Goal: Information Seeking & Learning: Compare options

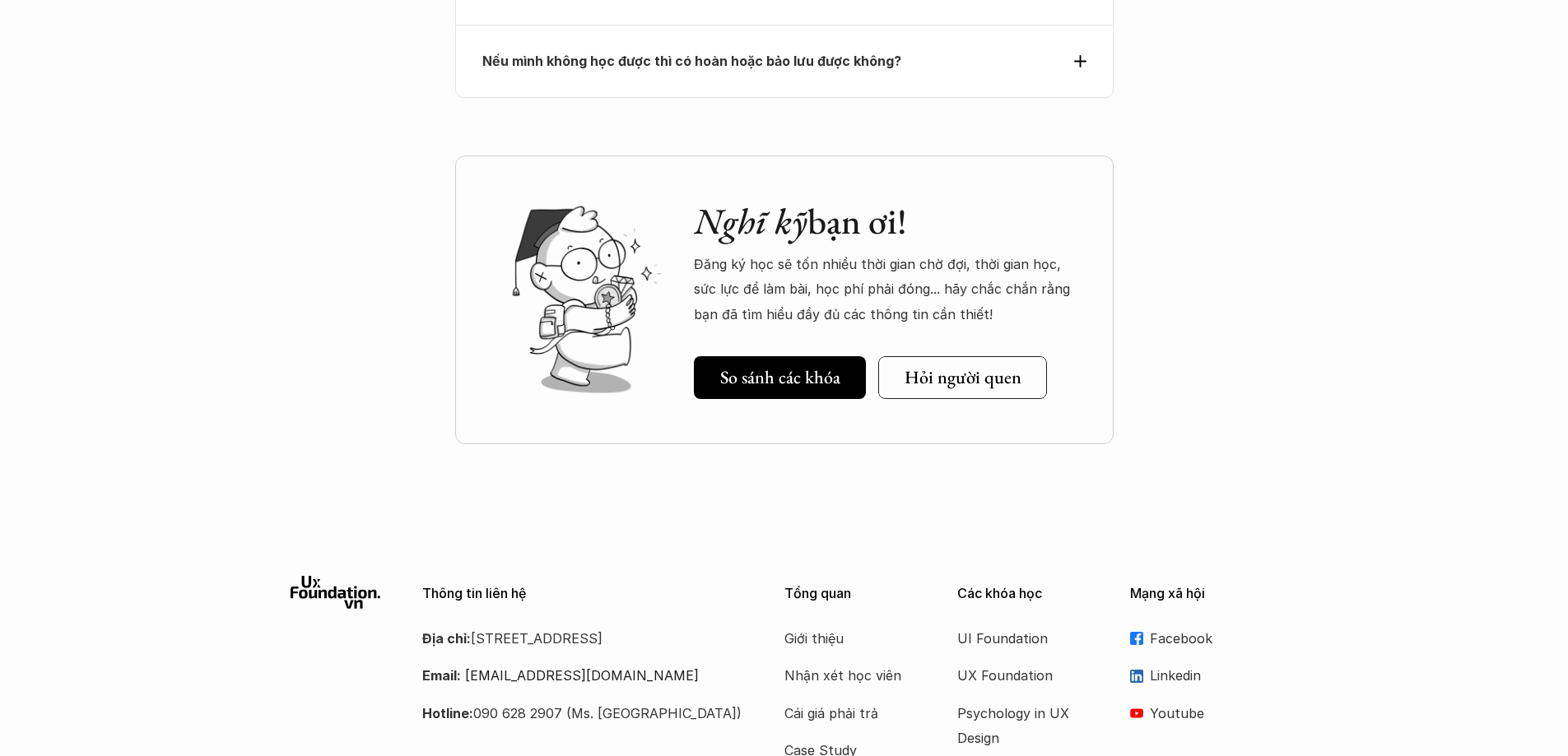
scroll to position [6590, 0]
click at [845, 367] on div "So sánh các khóa" at bounding box center [790, 377] width 141 height 22
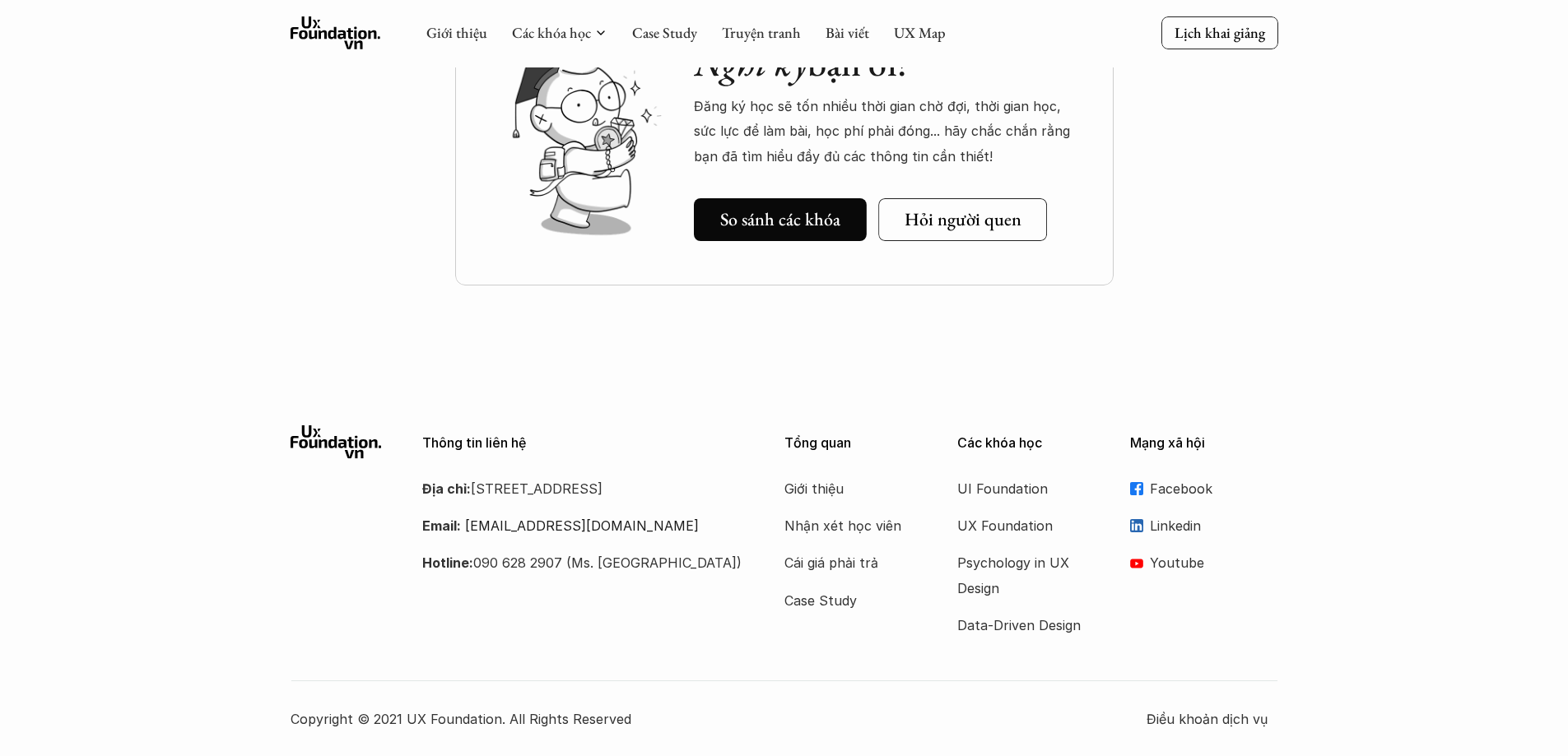
scroll to position [874, 0]
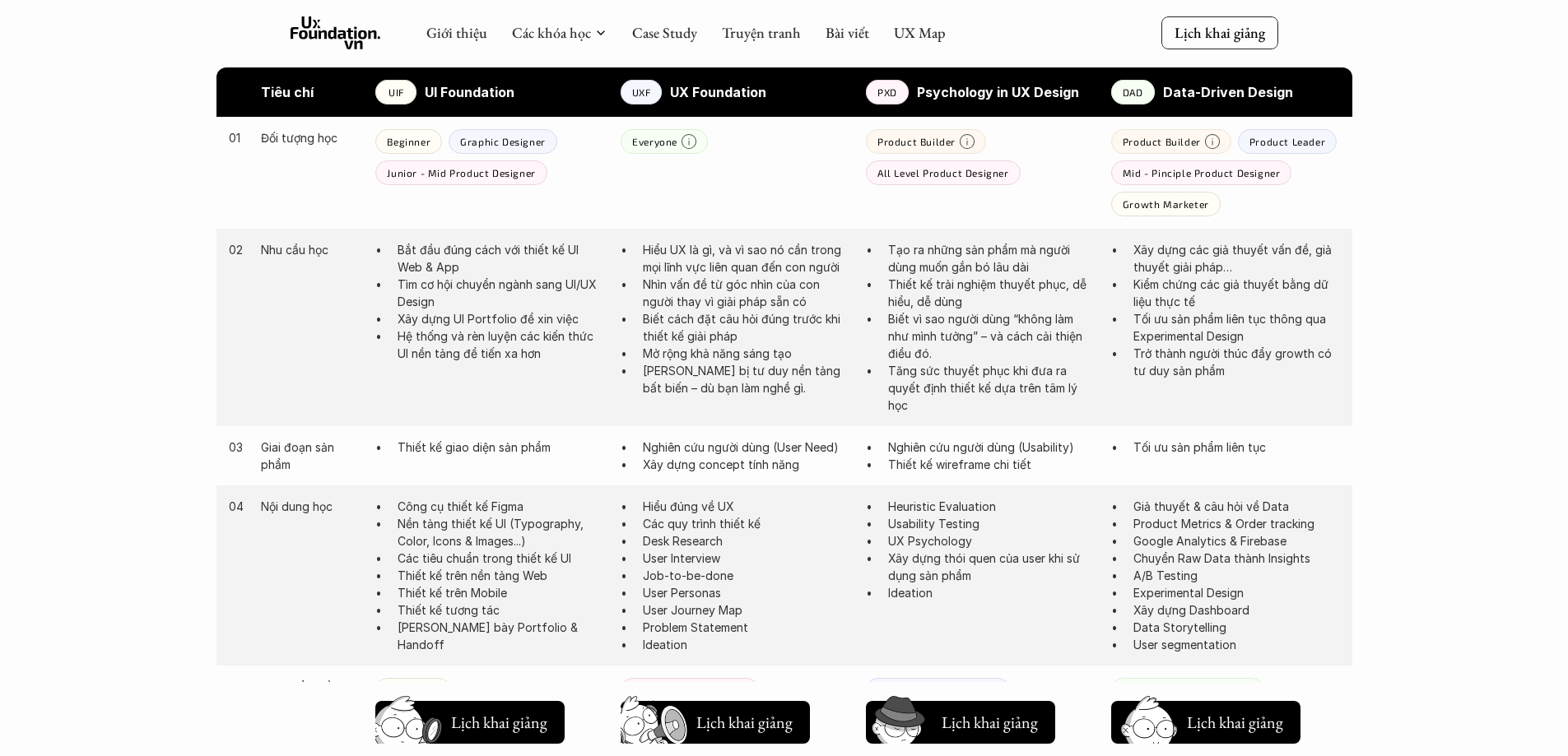
click at [1163, 169] on p "Mid - Pinciple Product Designer" at bounding box center [1201, 172] width 158 height 11
click at [1153, 196] on div "Growth Marketer" at bounding box center [1165, 204] width 110 height 24
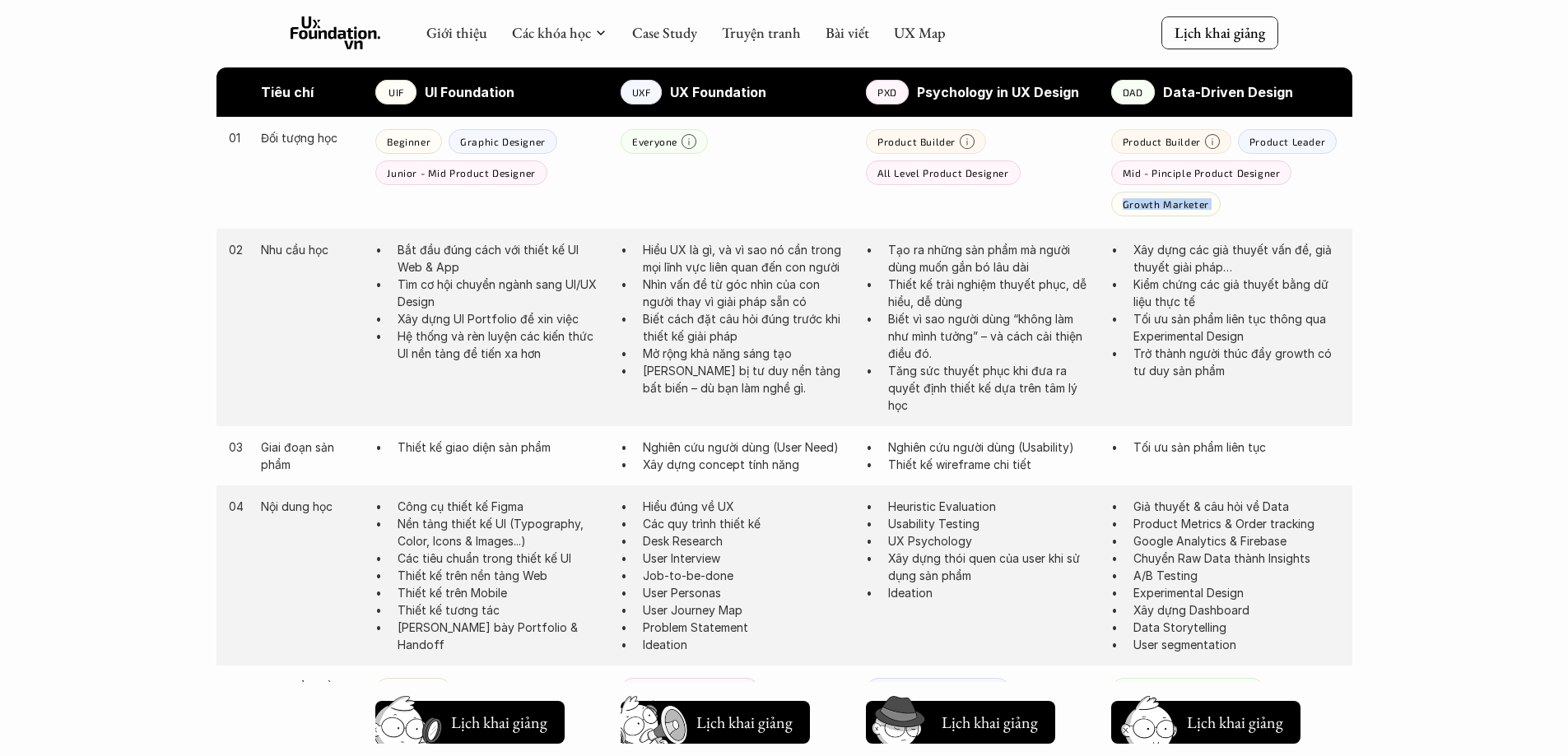
click at [1153, 196] on div "Growth Marketer" at bounding box center [1165, 204] width 110 height 24
click at [1261, 208] on div "Product Builder Product Leader Mid - Pinciple Product Designer Growth Marketer" at bounding box center [1225, 172] width 228 height 87
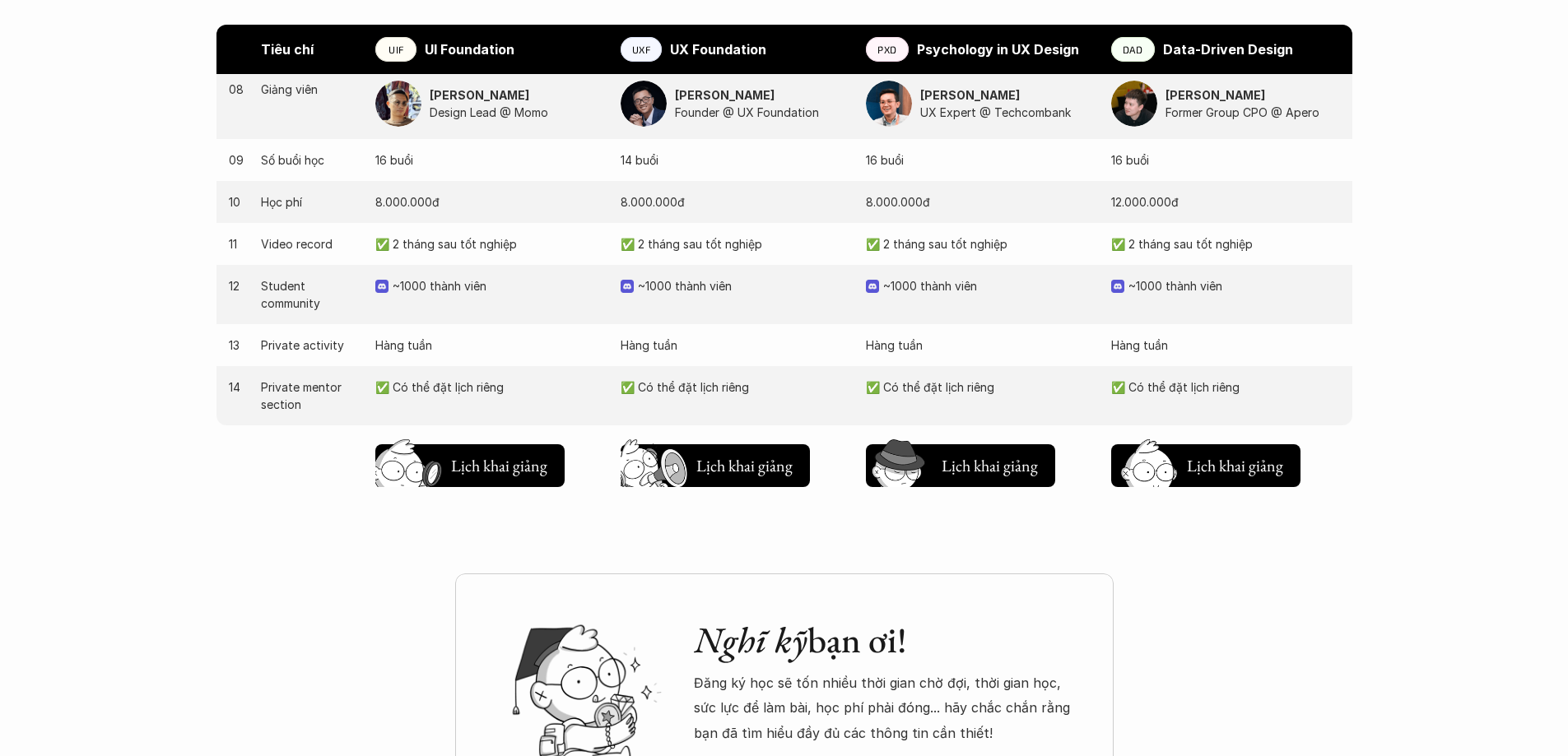
scroll to position [1696, 0]
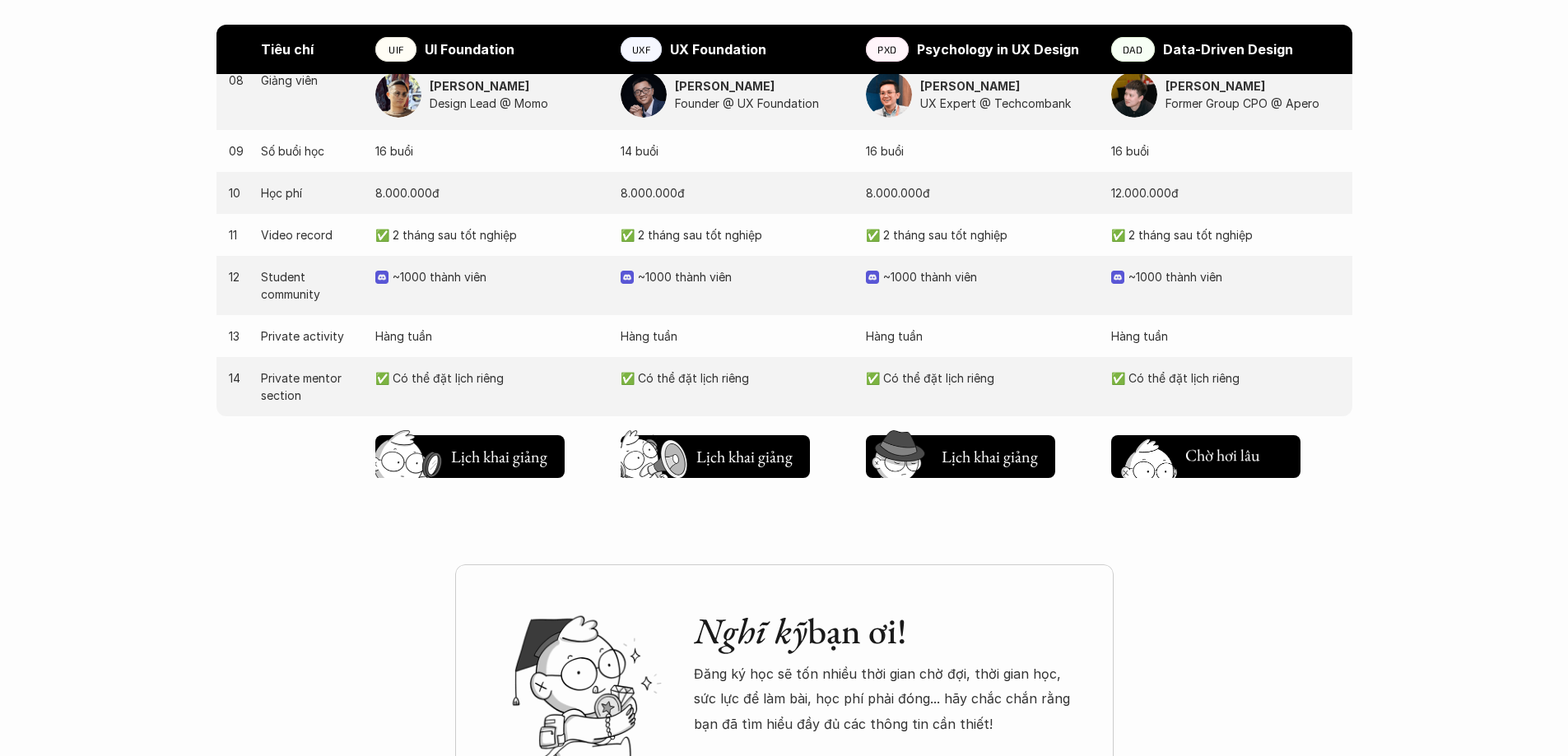
click at [1222, 468] on h5 "Lịch khai giảng" at bounding box center [1235, 458] width 99 height 23
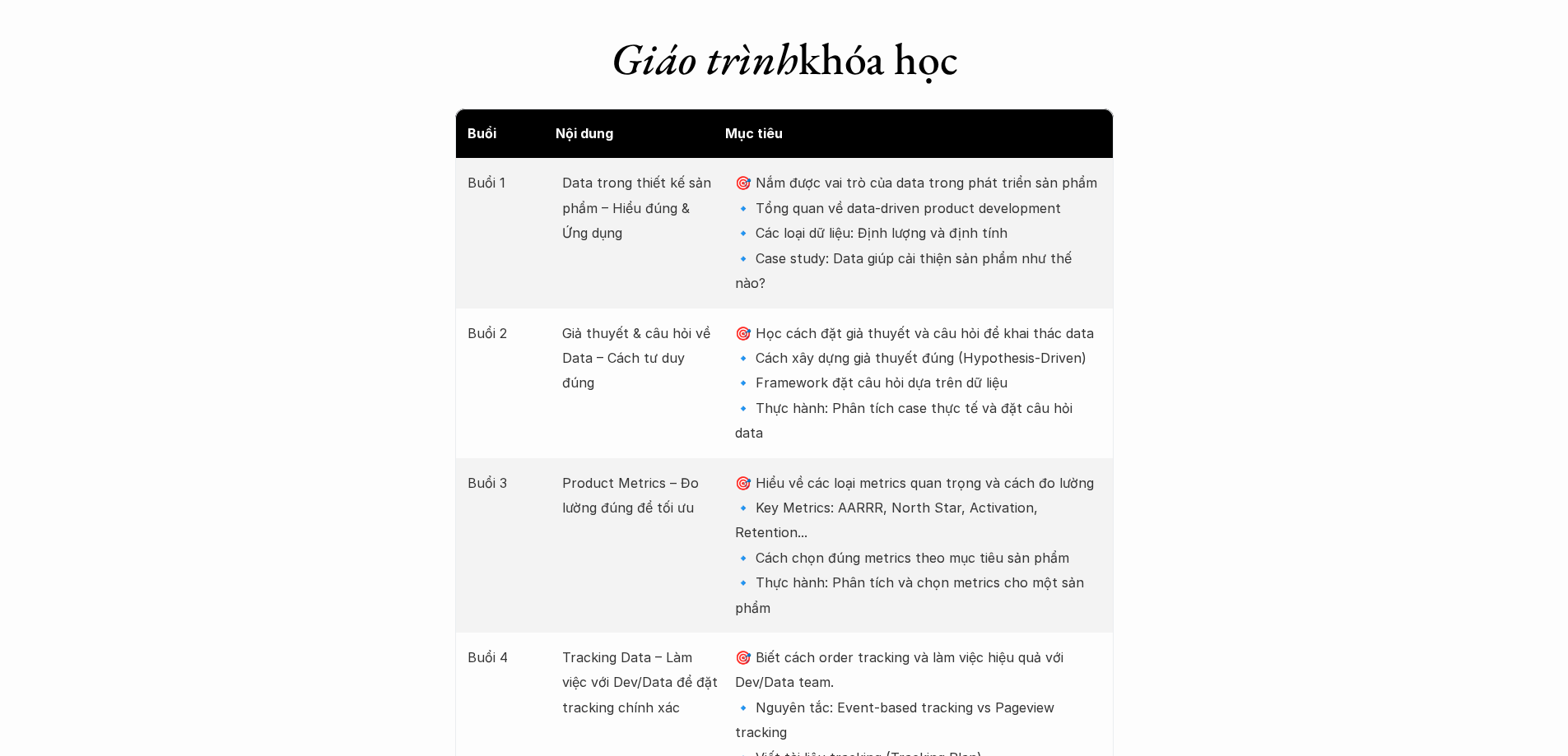
scroll to position [2091, 0]
